Goal: Check status: Check status

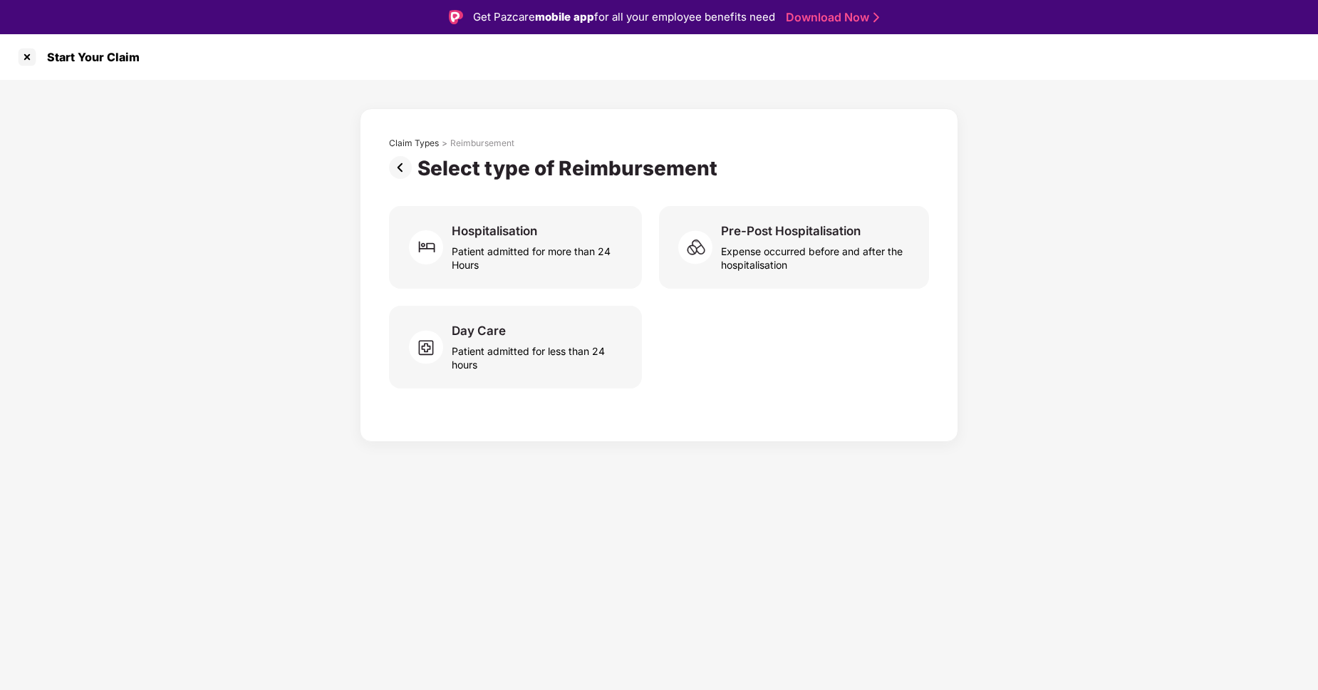
click at [404, 167] on img at bounding box center [403, 167] width 29 height 23
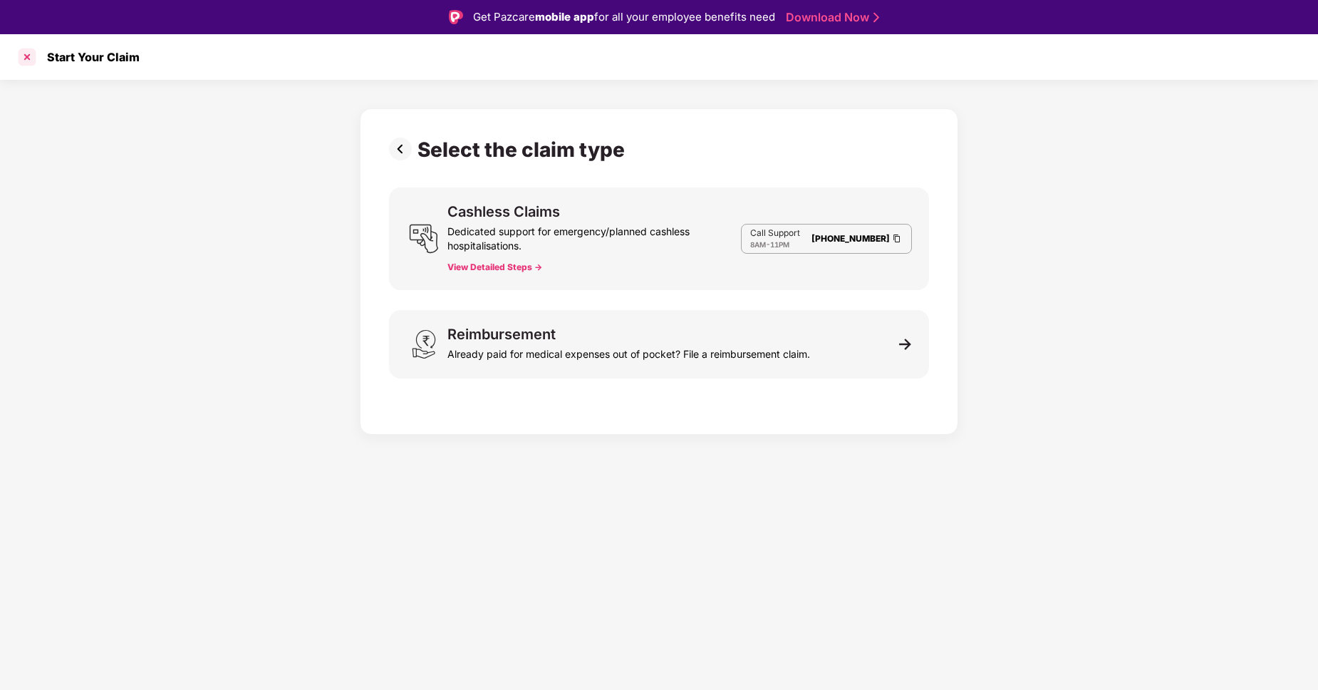
click at [33, 61] on div at bounding box center [27, 57] width 23 height 23
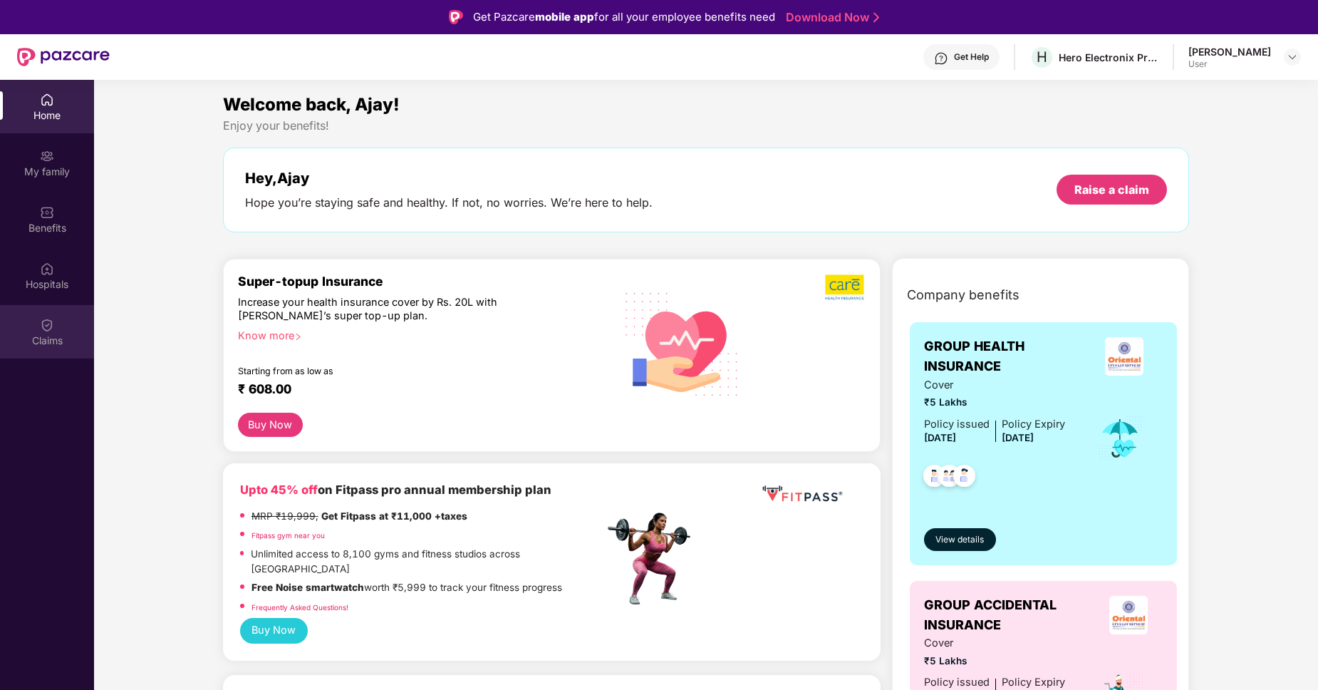
click at [60, 345] on div "Claims" at bounding box center [47, 340] width 94 height 14
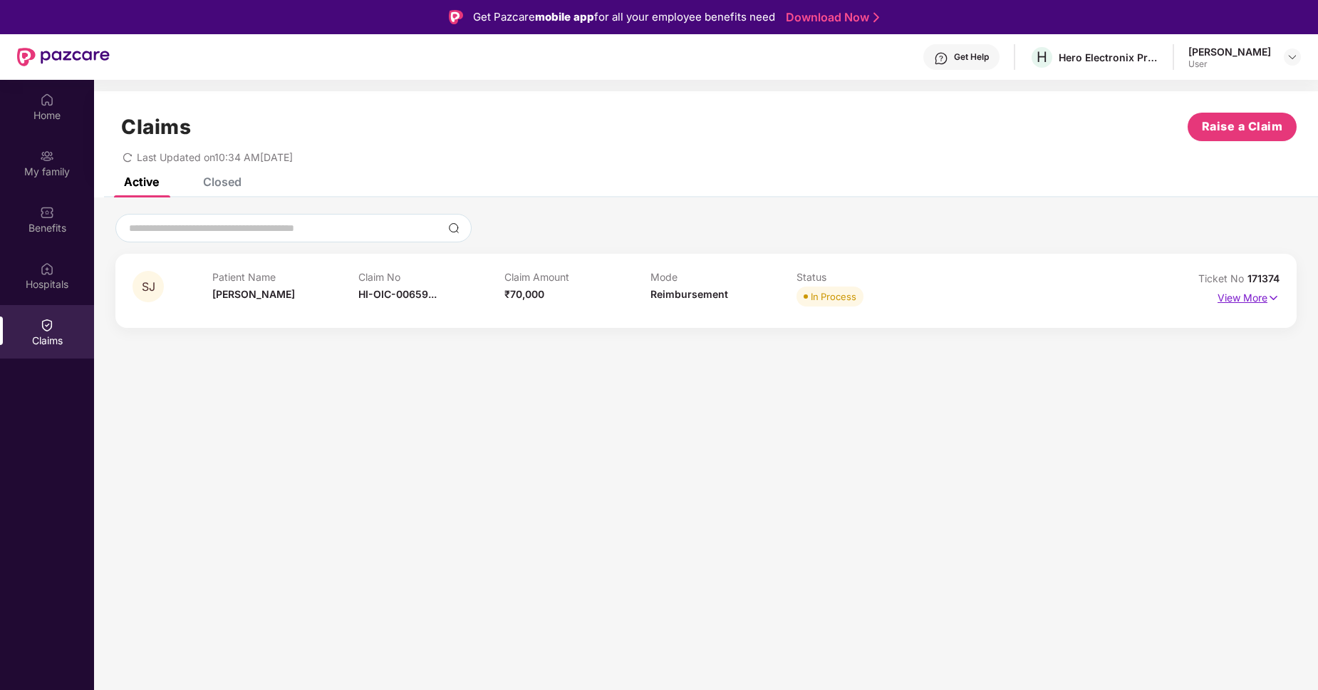
click at [1251, 300] on p "View More" at bounding box center [1249, 295] width 62 height 19
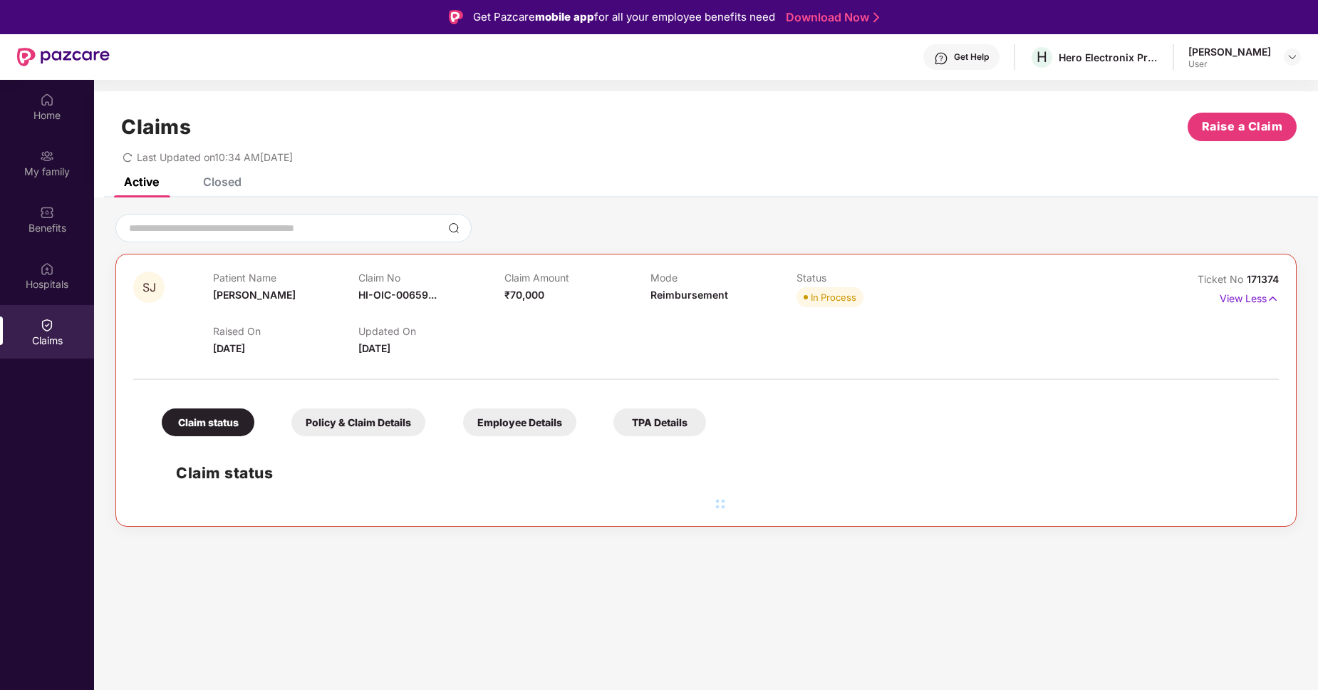
click at [387, 348] on span "30 Sept 2025" at bounding box center [374, 348] width 32 height 12
click at [581, 130] on div "Claims Raise a Claim" at bounding box center [705, 127] width 1181 height 29
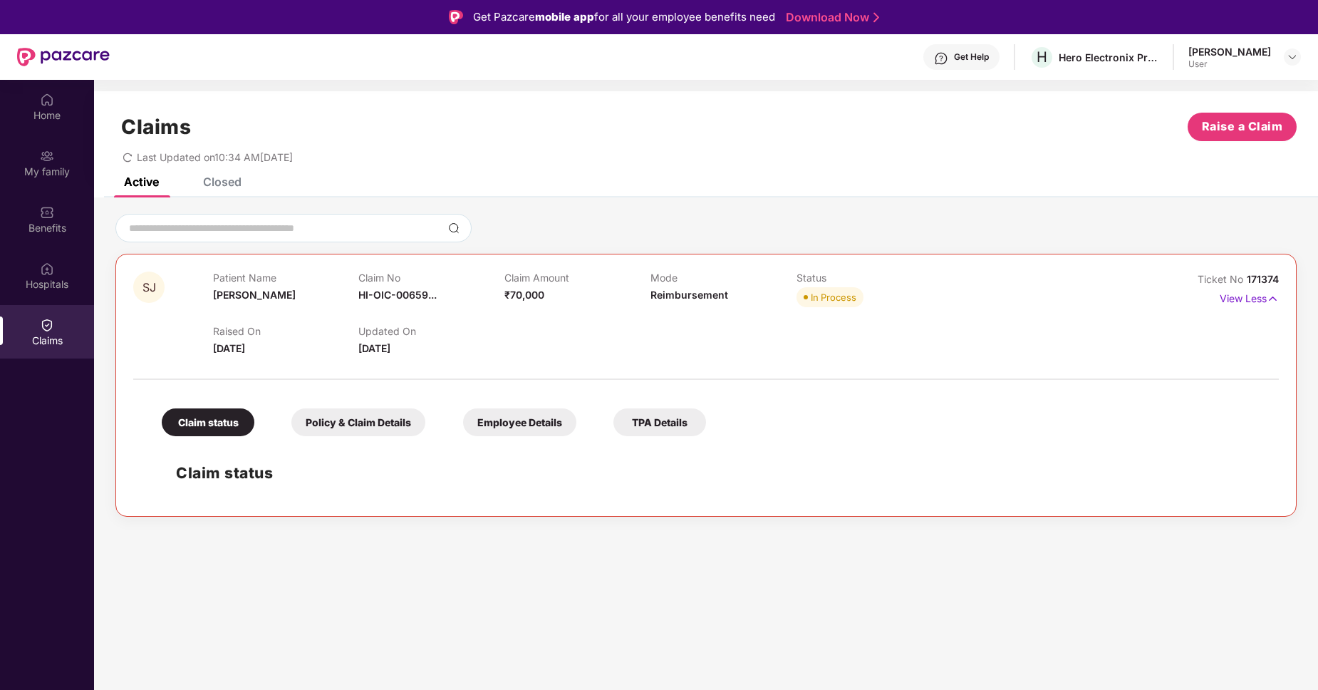
click at [1180, 444] on div "Claim status" at bounding box center [705, 471] width 1117 height 56
click at [1255, 274] on span "171374" at bounding box center [1263, 279] width 32 height 12
copy span "Ticket No"
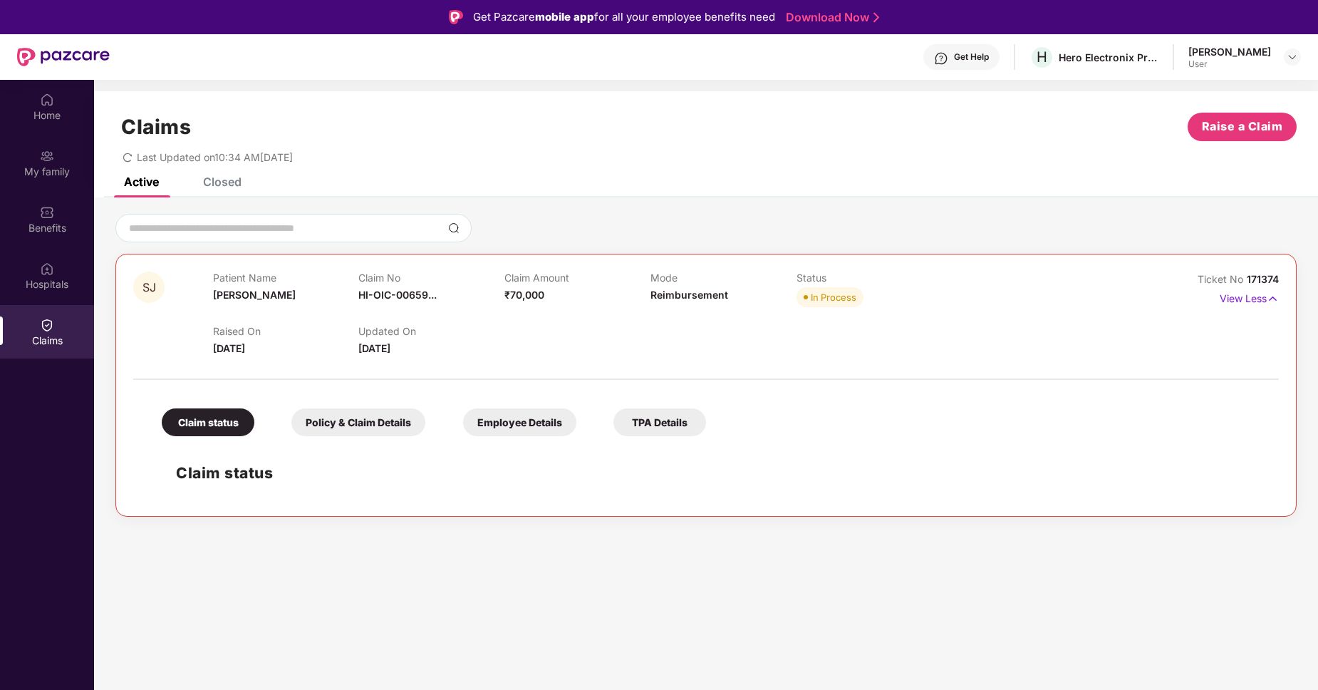
click at [706, 160] on div "Last Updated on 10:34 AM, 30 Sep 2025" at bounding box center [705, 152] width 1181 height 22
